Goal: Transaction & Acquisition: Purchase product/service

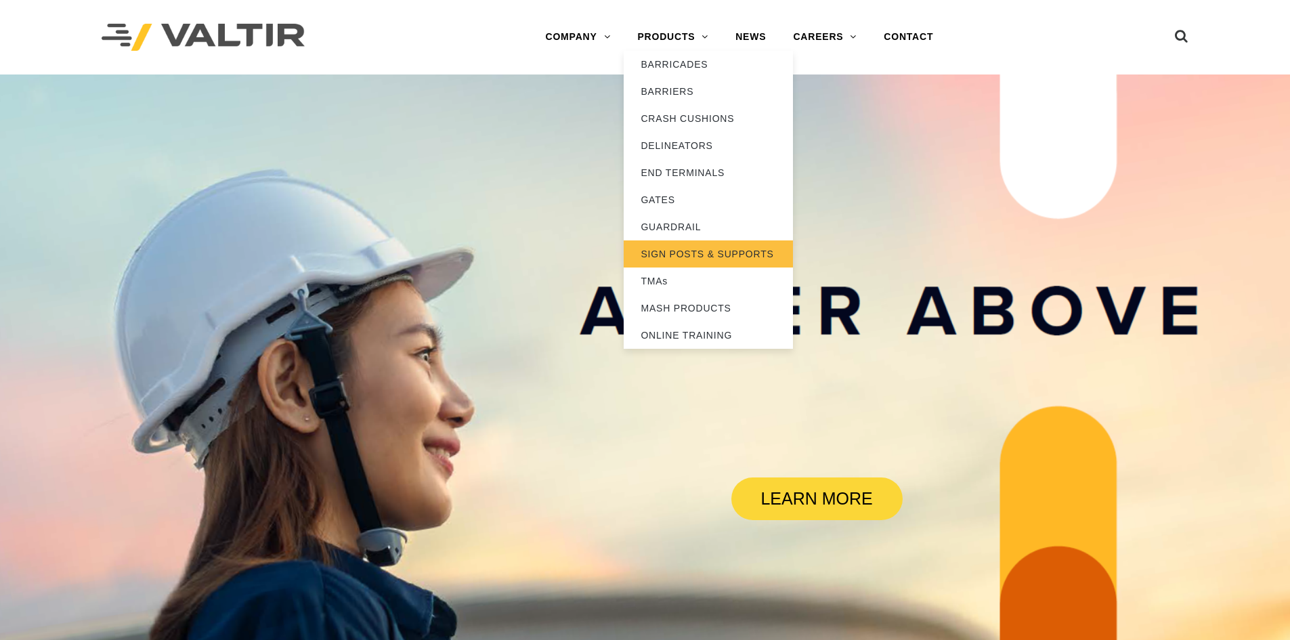
click at [744, 255] on link "SIGN POSTS & SUPPORTS" at bounding box center [708, 253] width 169 height 27
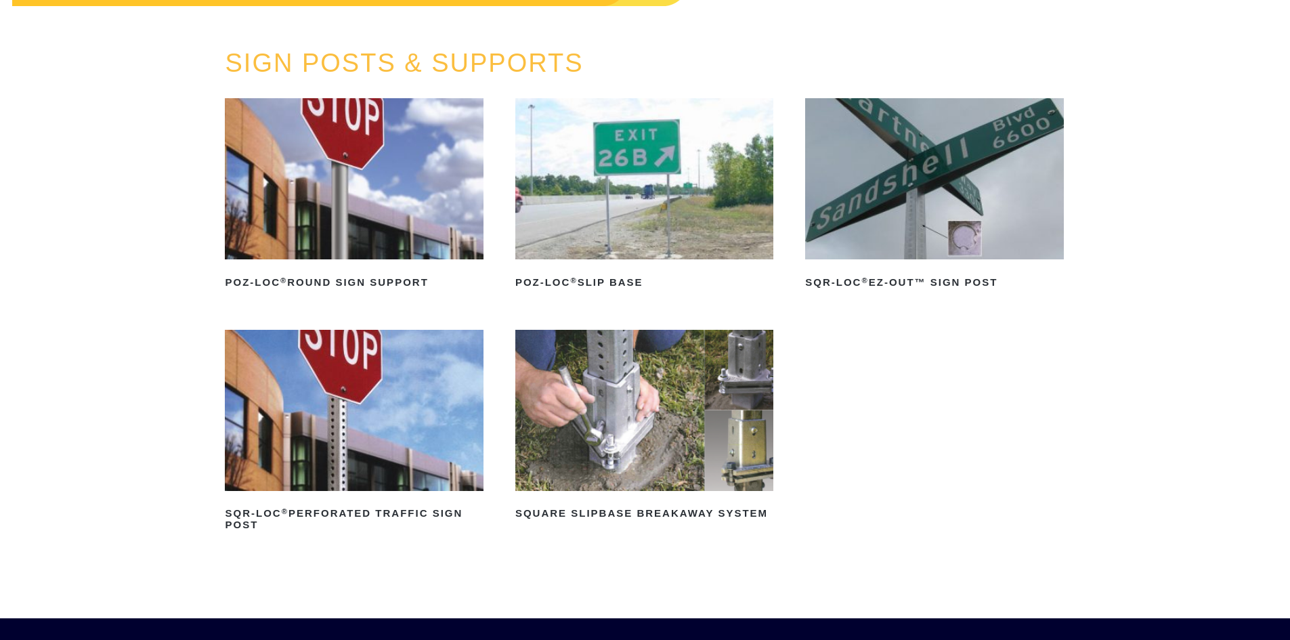
scroll to position [68, 0]
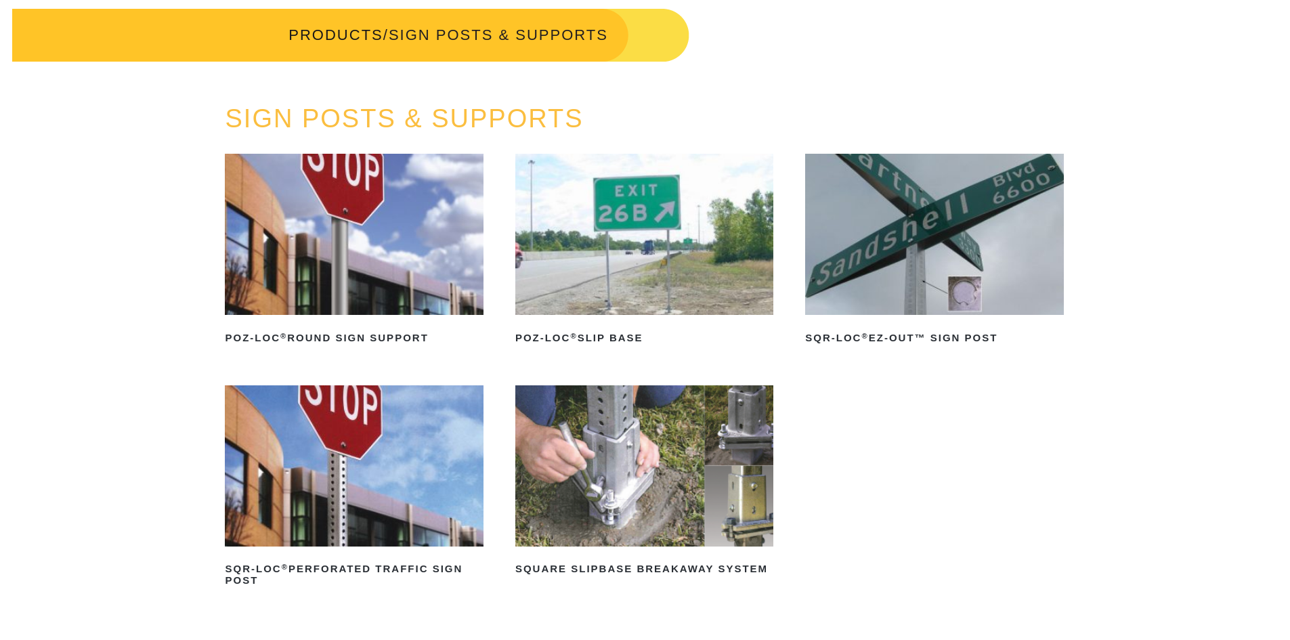
click at [648, 513] on img at bounding box center [644, 465] width 258 height 161
